Goal: Task Accomplishment & Management: Complete application form

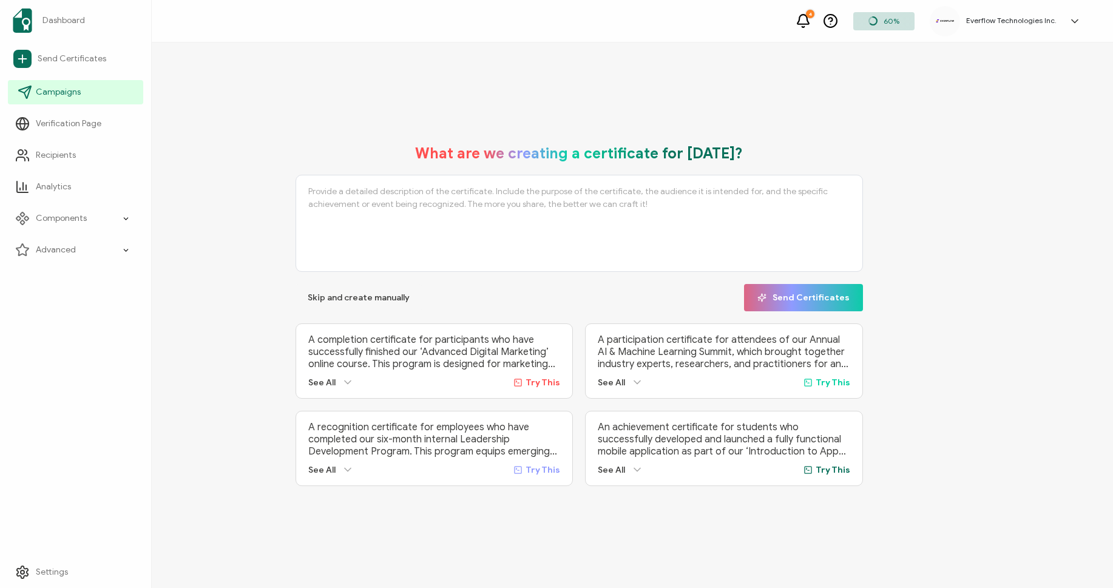
click at [48, 98] on span "Campaigns" at bounding box center [58, 92] width 45 height 12
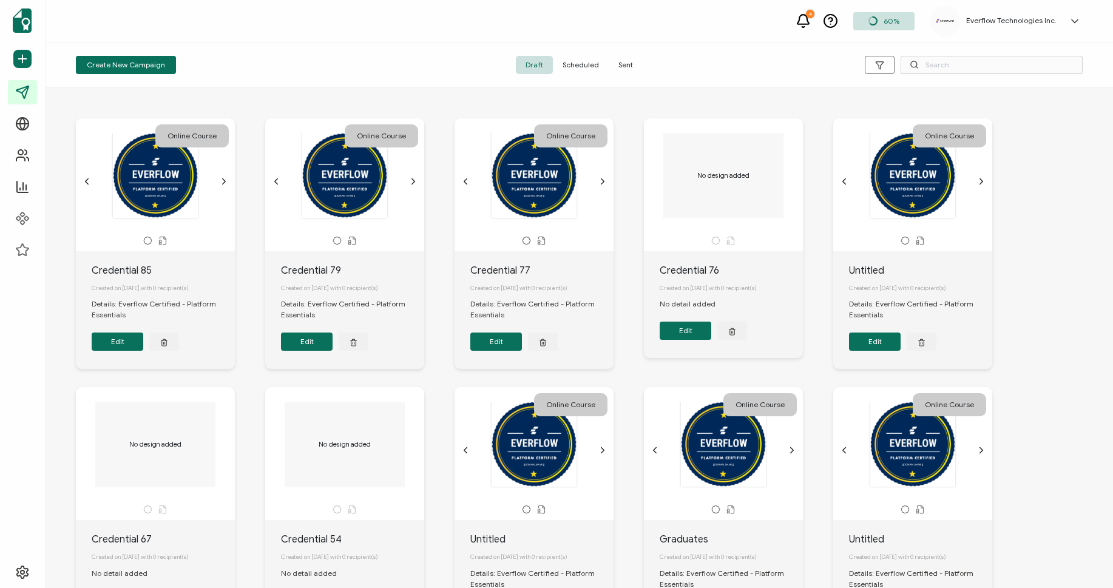
click at [613, 66] on span "Sent" at bounding box center [626, 65] width 34 height 18
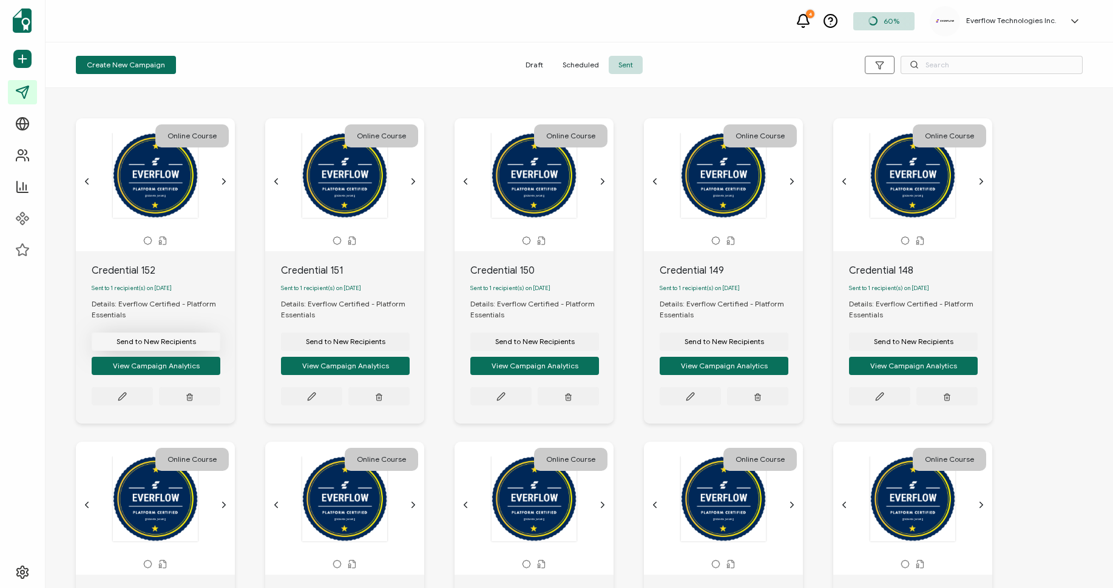
click at [154, 338] on button "Send to New Recipients" at bounding box center [156, 342] width 129 height 18
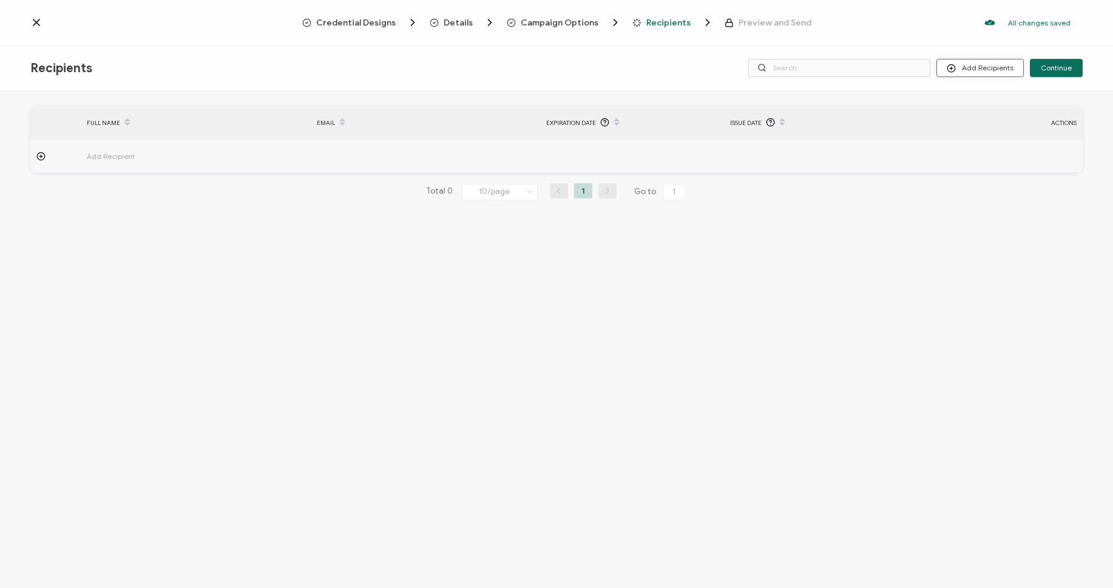
click at [952, 69] on icon at bounding box center [951, 68] width 9 height 9
click at [976, 117] on span "Import From Recipients" at bounding box center [1004, 120] width 79 height 9
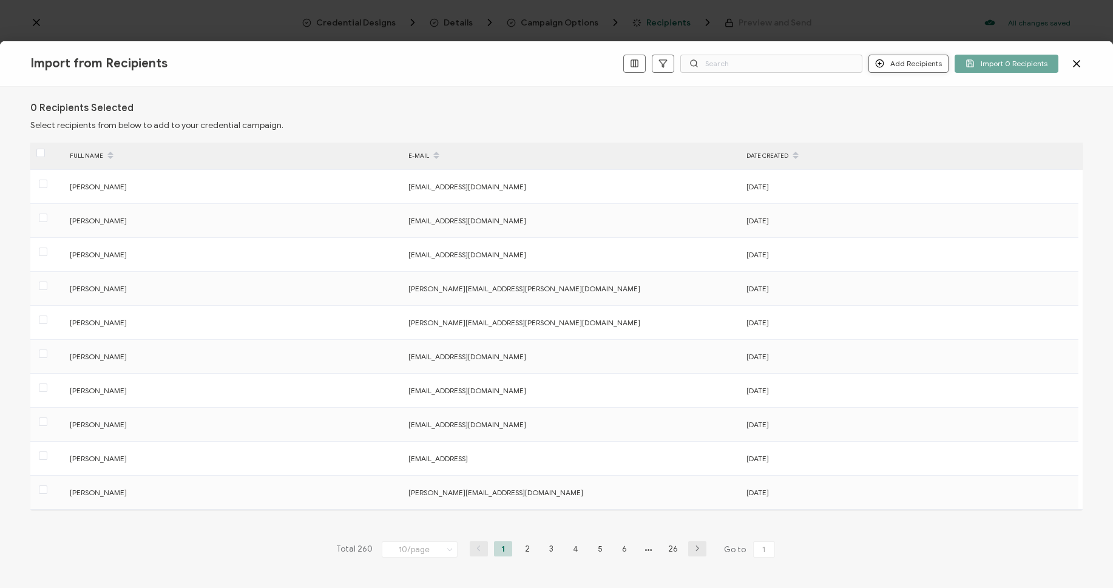
click at [931, 70] on button "Add Recipients" at bounding box center [909, 64] width 80 height 18
click at [911, 106] on span "Add a Single Recipient" at bounding box center [937, 105] width 76 height 9
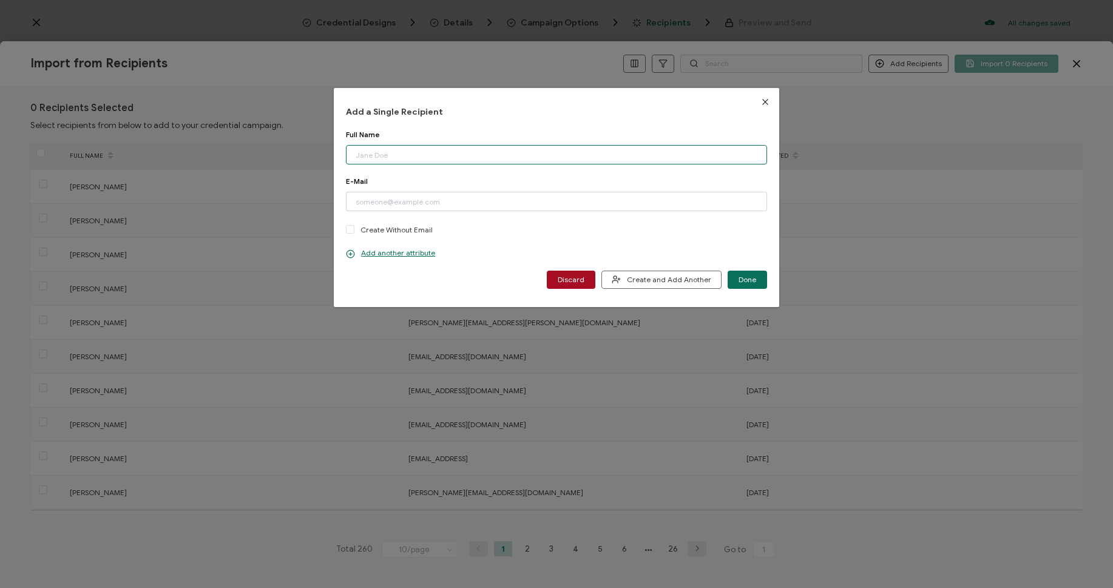
paste input "[PERSON_NAME]"
type input "[PERSON_NAME]"
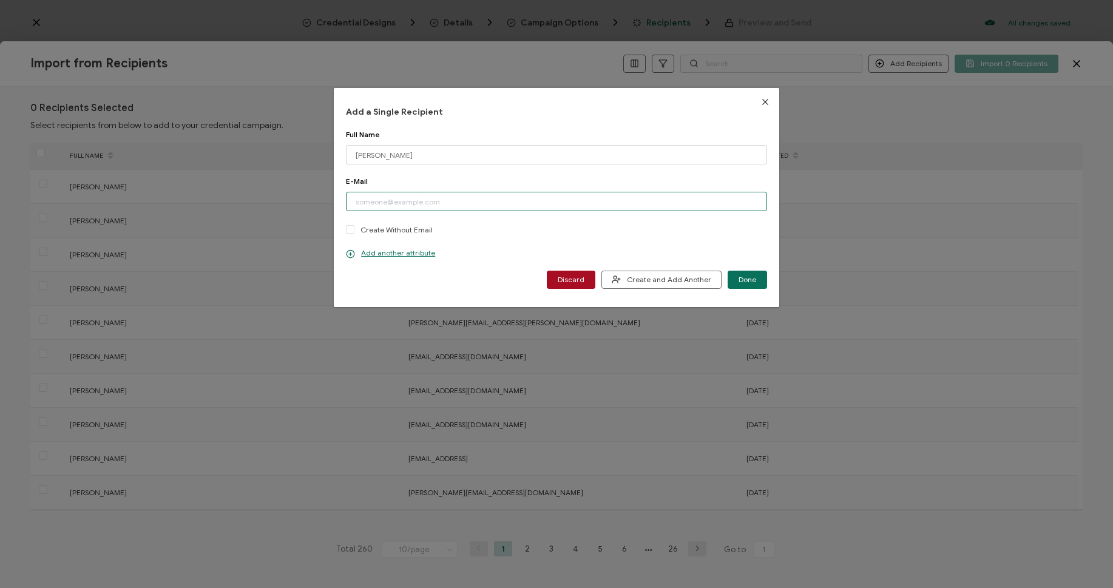
paste input "[PERSON_NAME][EMAIL_ADDRESS][DOMAIN_NAME]"
type input "[PERSON_NAME][EMAIL_ADDRESS][DOMAIN_NAME]"
click at [382, 245] on div "E-Mail [PERSON_NAME][EMAIL_ADDRESS][DOMAIN_NAME] Please enter a valid email add…" at bounding box center [556, 213] width 421 height 72
drag, startPoint x: 384, startPoint y: 256, endPoint x: 330, endPoint y: 138, distance: 129.0
click at [384, 256] on p "Add another attribute" at bounding box center [390, 253] width 89 height 10
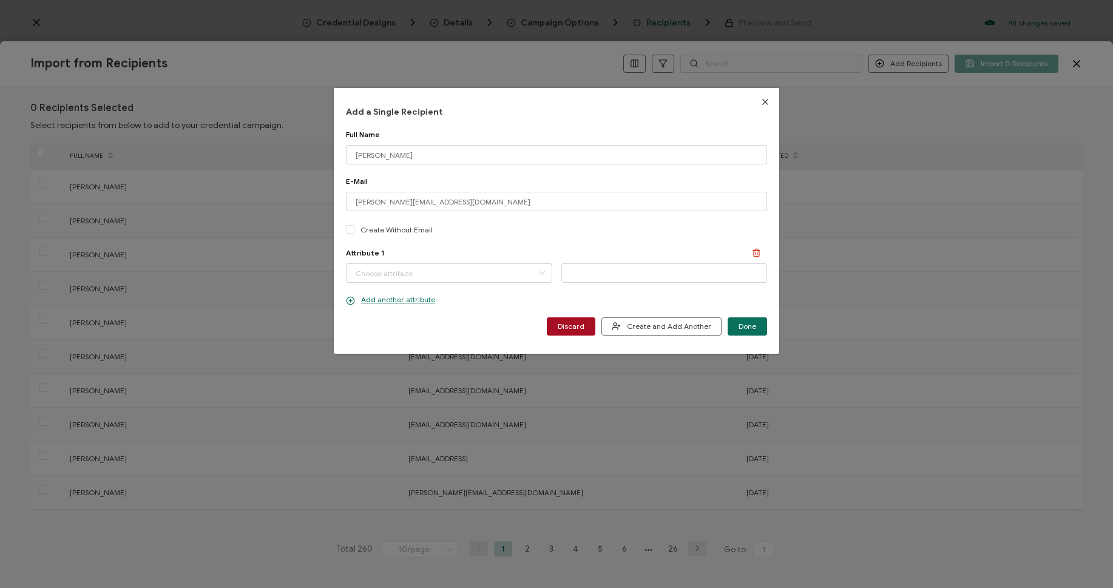
click at [444, 260] on div "Attribute 1 Completion Date" at bounding box center [556, 265] width 421 height 35
click at [455, 273] on input "dialog" at bounding box center [449, 272] width 206 height 19
click at [412, 297] on li "Completion Date" at bounding box center [450, 304] width 213 height 21
type input "Completion Date"
click at [571, 269] on icon "dialog" at bounding box center [572, 272] width 15 height 18
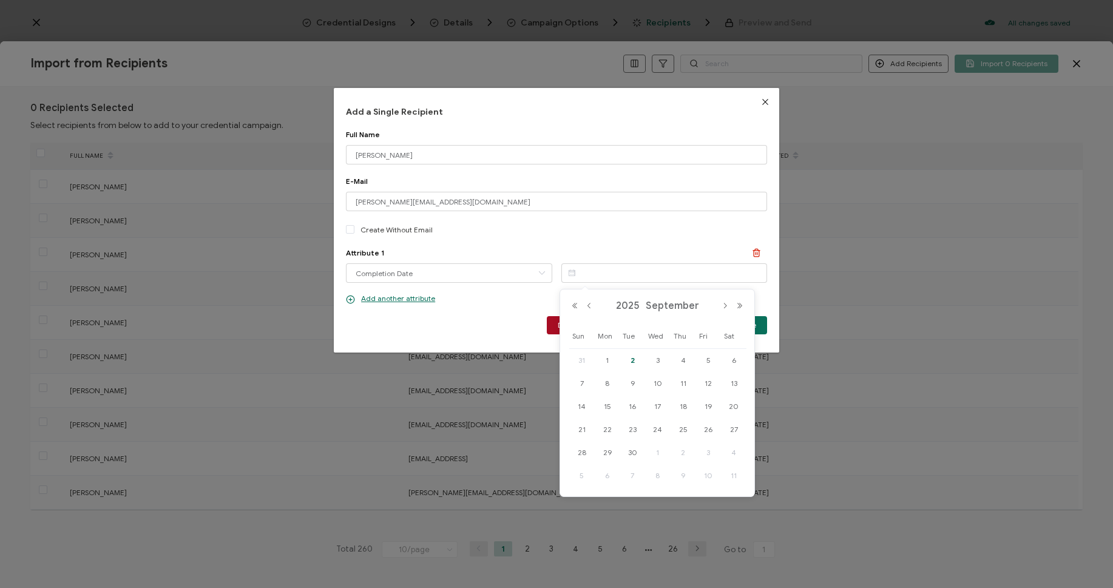
click at [632, 364] on span "2" at bounding box center [632, 360] width 15 height 15
type input "[DATE]"
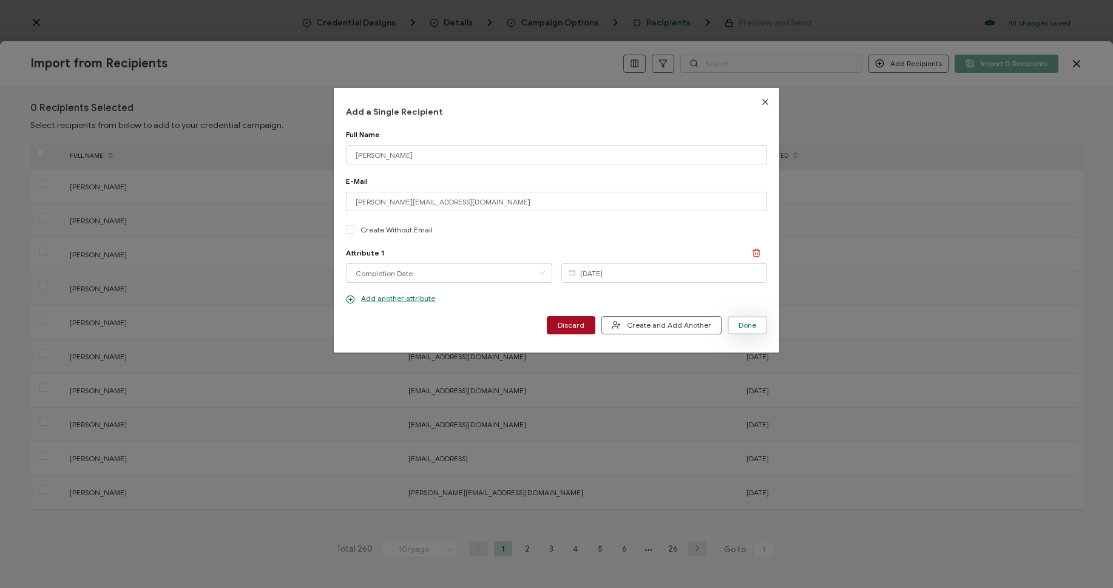
click at [739, 325] on span "Done" at bounding box center [748, 325] width 18 height 7
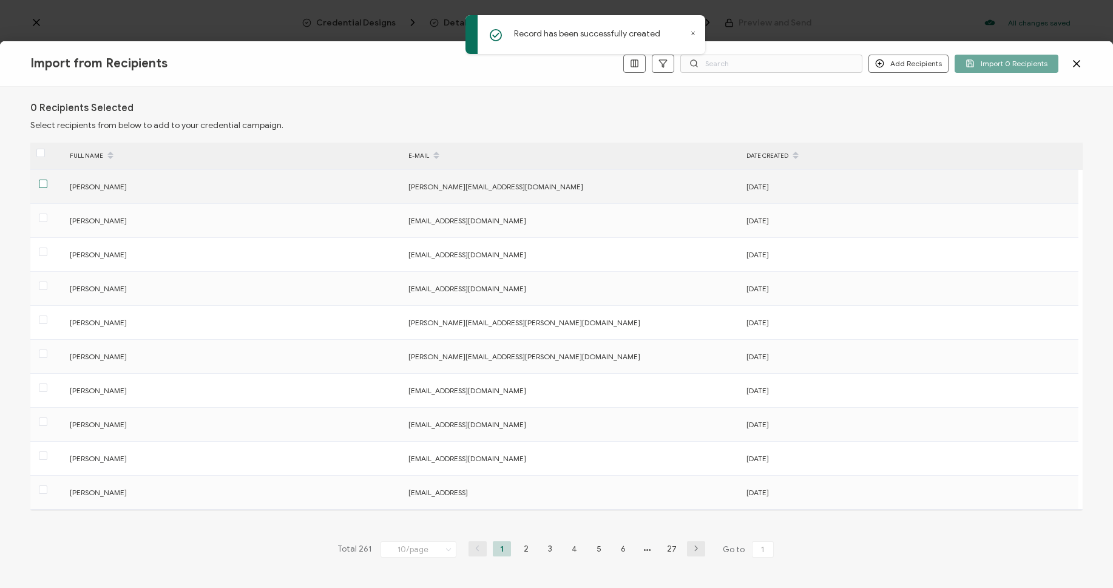
click at [46, 185] on span at bounding box center [43, 184] width 8 height 8
click at [47, 180] on input "checkbox" at bounding box center [47, 180] width 0 height 0
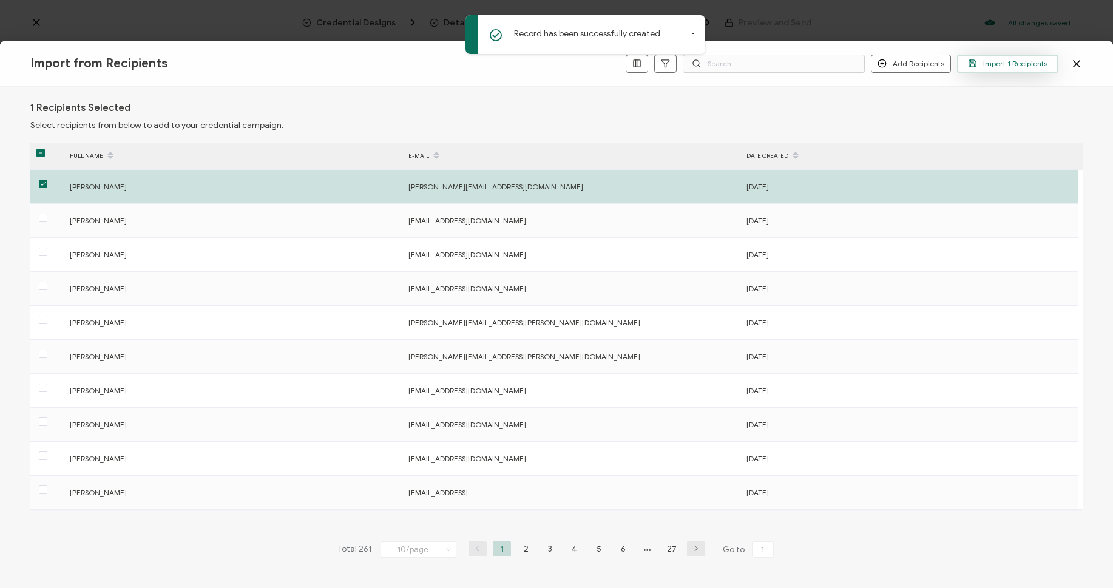
click at [999, 62] on span "Import 1 Recipients" at bounding box center [1008, 63] width 80 height 9
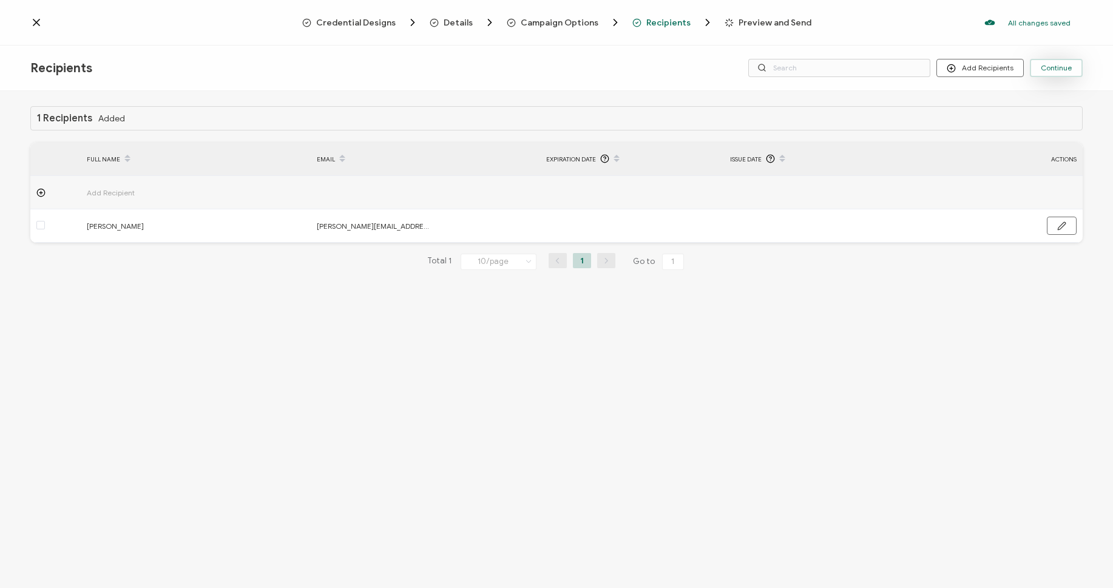
click at [1062, 64] on span "Continue" at bounding box center [1056, 67] width 31 height 7
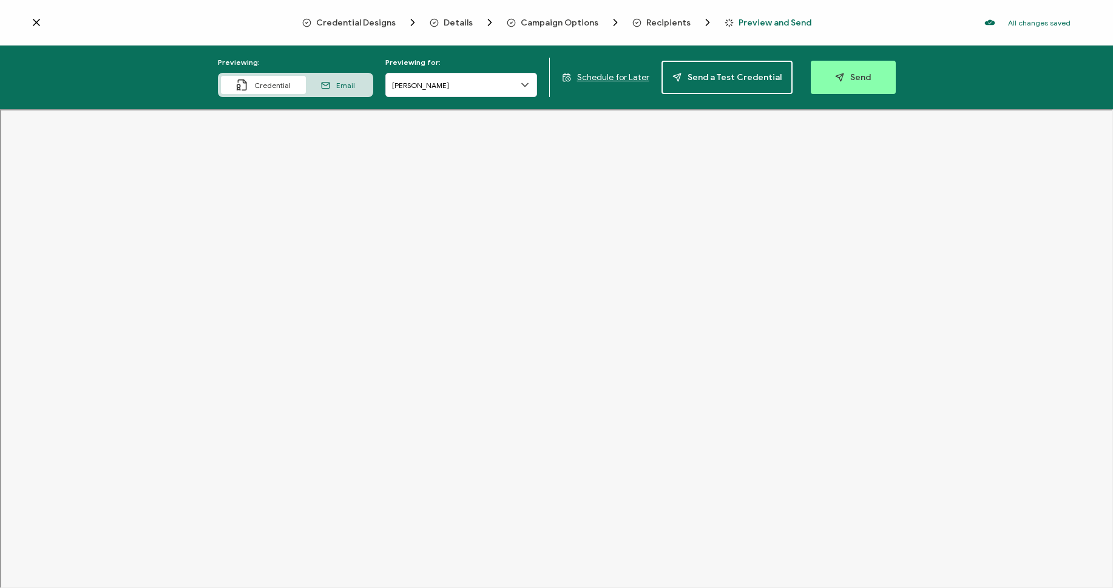
click at [349, 82] on span "Email" at bounding box center [345, 85] width 19 height 9
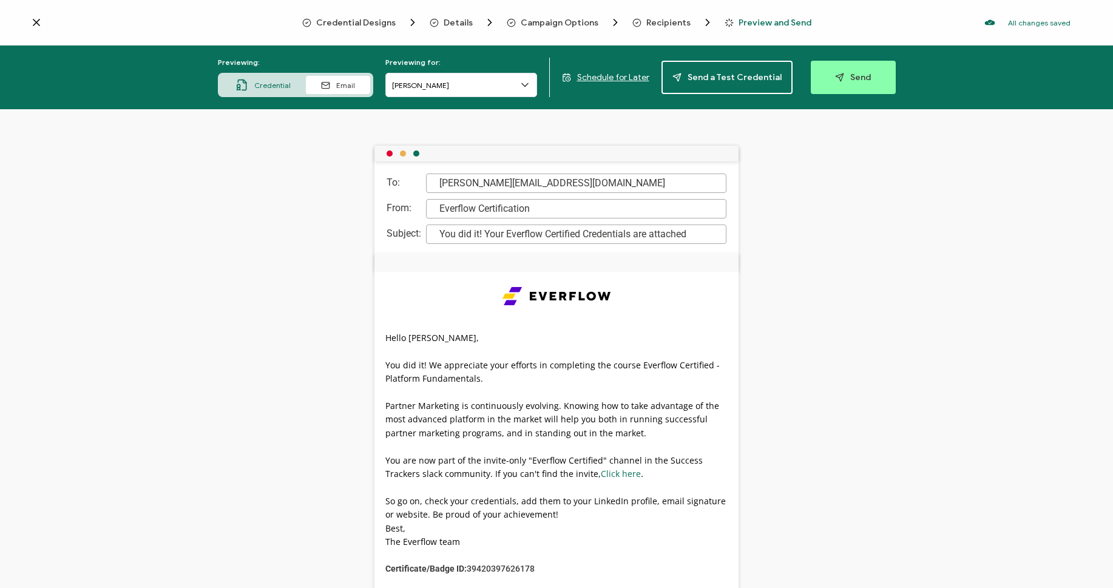
click at [813, 74] on button "Send" at bounding box center [853, 77] width 85 height 33
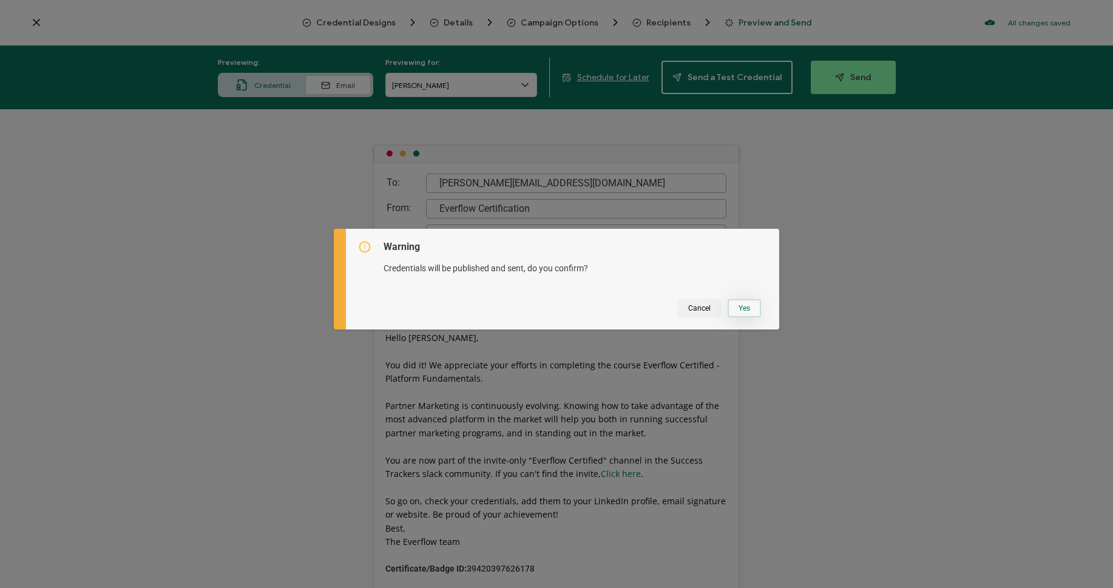
click at [739, 303] on button "Yes" at bounding box center [744, 308] width 33 height 18
